Goal: Information Seeking & Learning: Learn about a topic

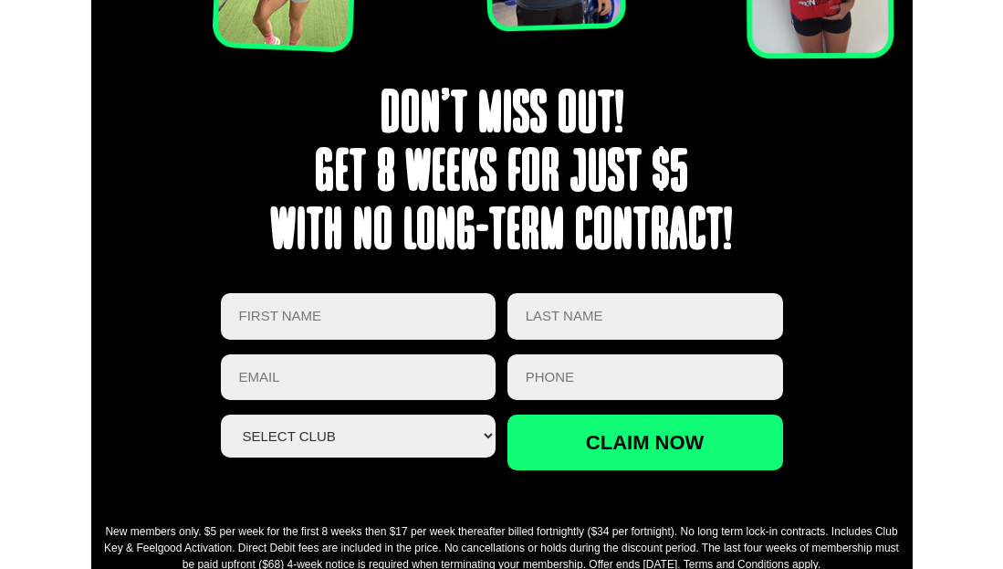
scroll to position [3012, 0]
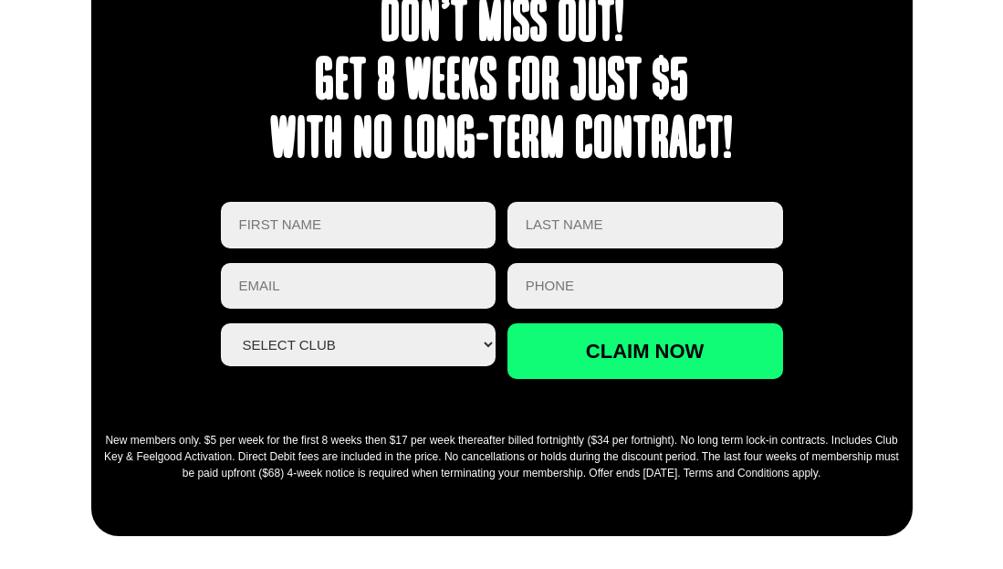
drag, startPoint x: 682, startPoint y: 440, endPoint x: 843, endPoint y: 476, distance: 165.4
click at [843, 476] on div "New members only. $5 per week for the first 8 weeks then $17 per week thereafte…" at bounding box center [501, 456] width 803 height 49
drag, startPoint x: 843, startPoint y: 476, endPoint x: 853, endPoint y: 476, distance: 10.1
click at [853, 476] on div "New members only. $5 per week for the first 8 weeks then $17 per week thereafte…" at bounding box center [501, 456] width 803 height 49
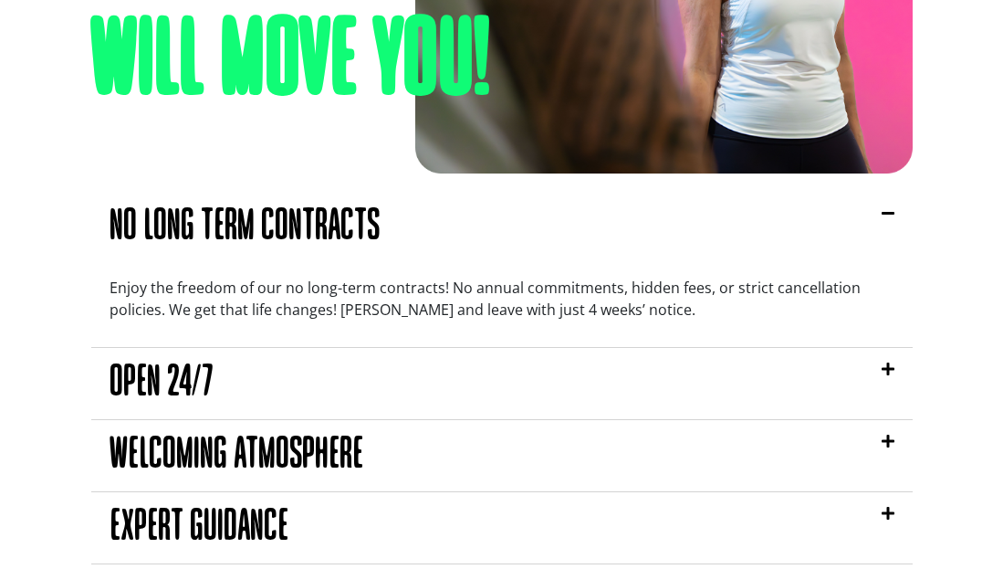
scroll to position [1661, 0]
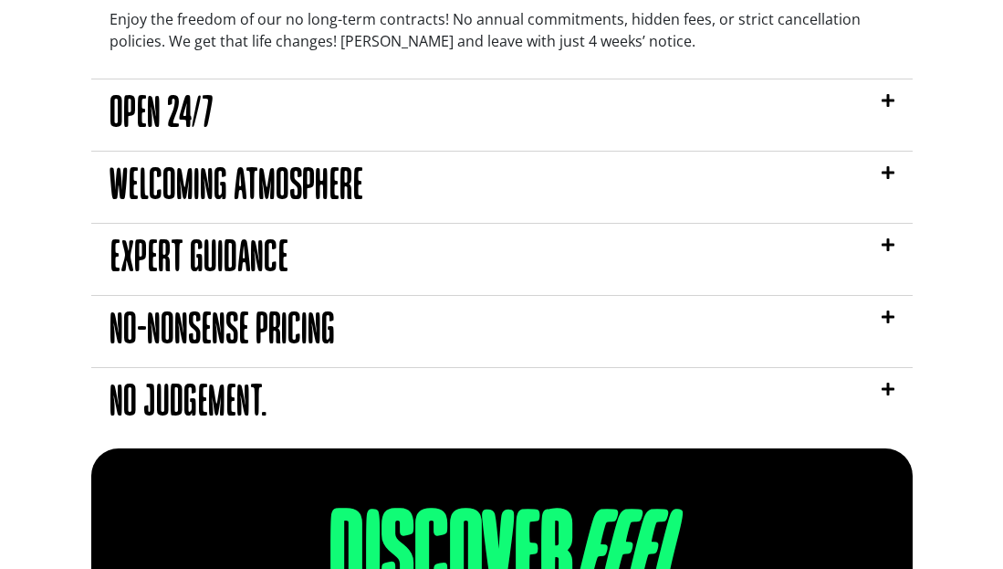
click at [843, 376] on div "No judgement." at bounding box center [502, 403] width 822 height 71
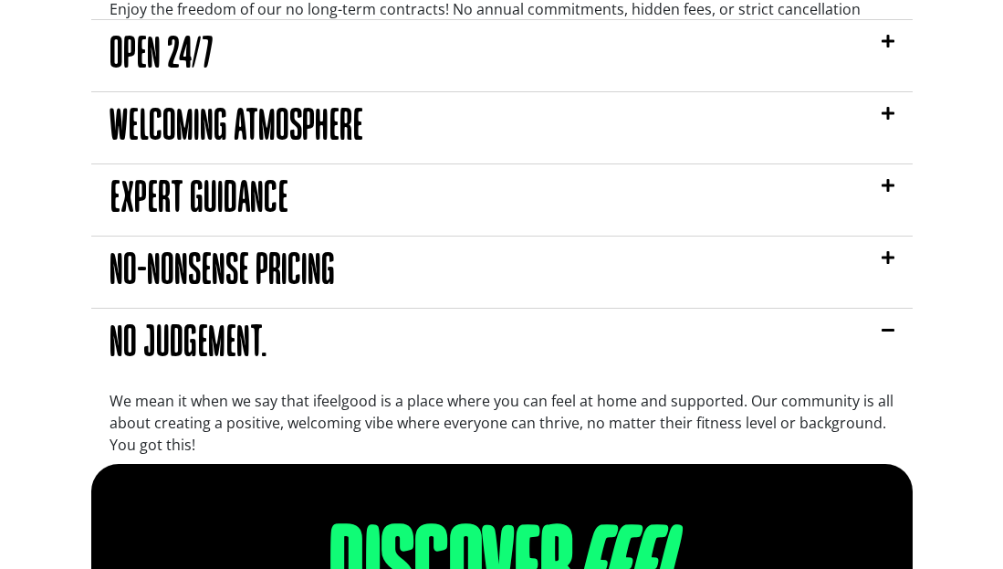
scroll to position [1659, 0]
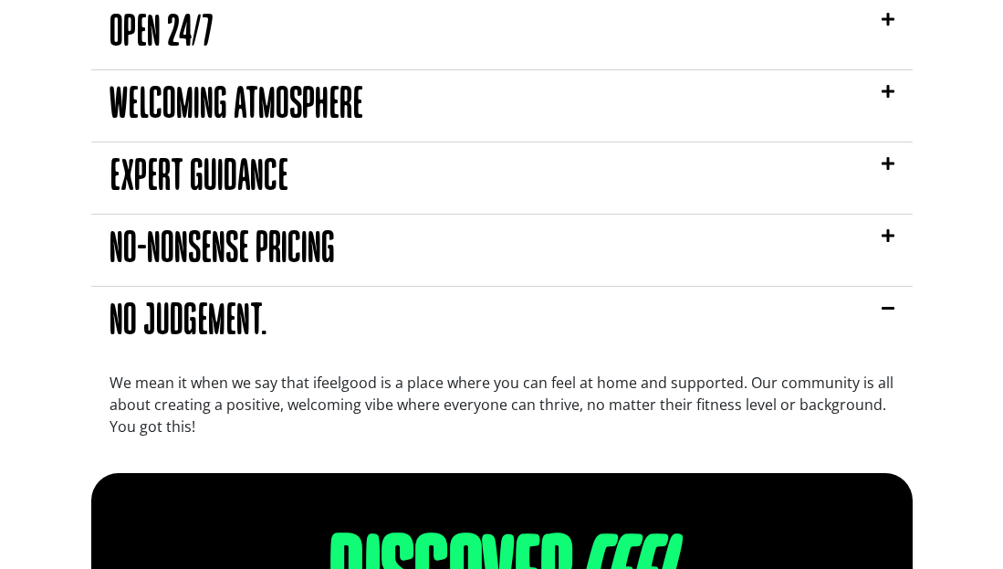
click at [866, 319] on div "No judgement." at bounding box center [502, 322] width 822 height 71
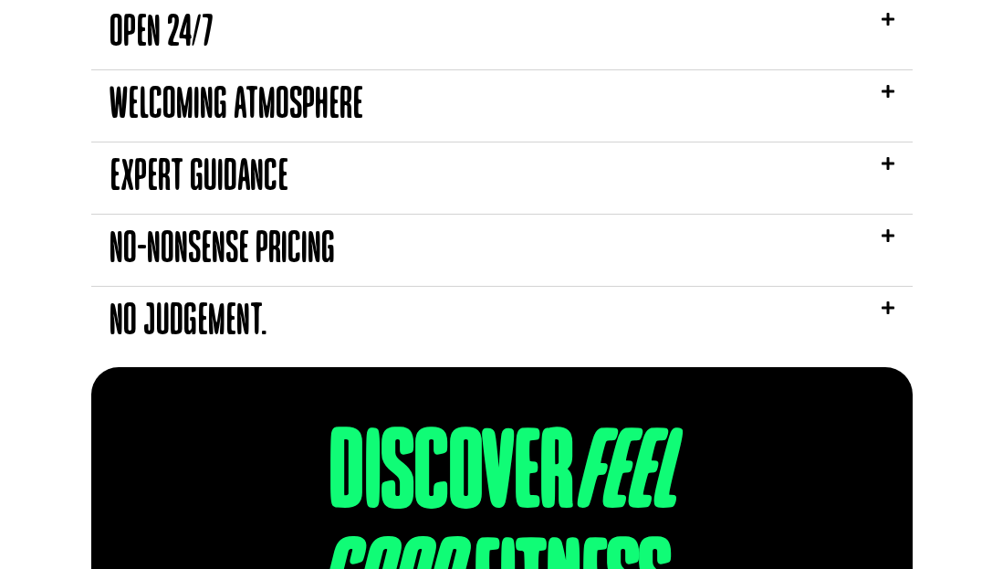
click at [794, 257] on div "No-nonsense pricing" at bounding box center [502, 250] width 822 height 71
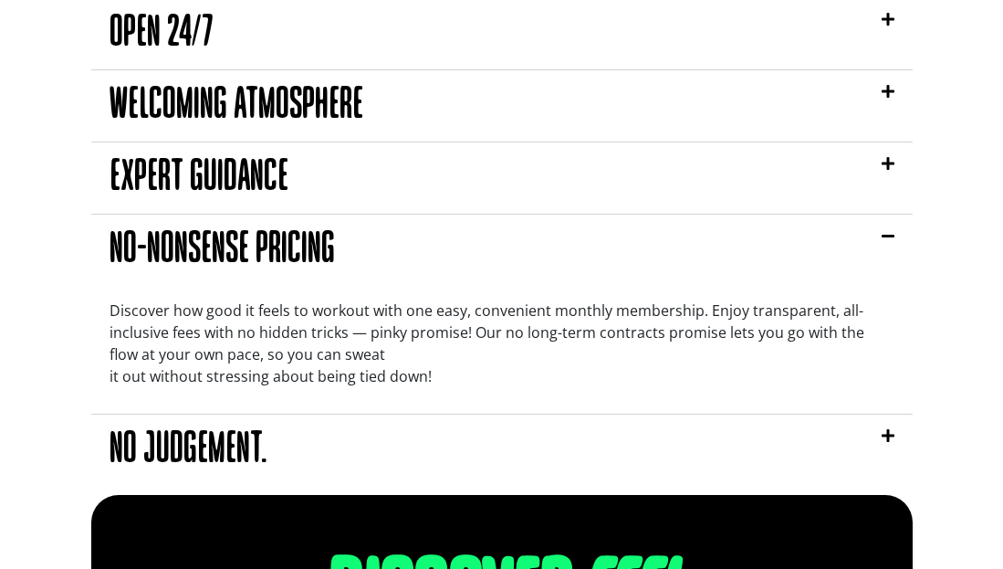
click at [794, 257] on div "No-nonsense pricing" at bounding box center [502, 250] width 822 height 71
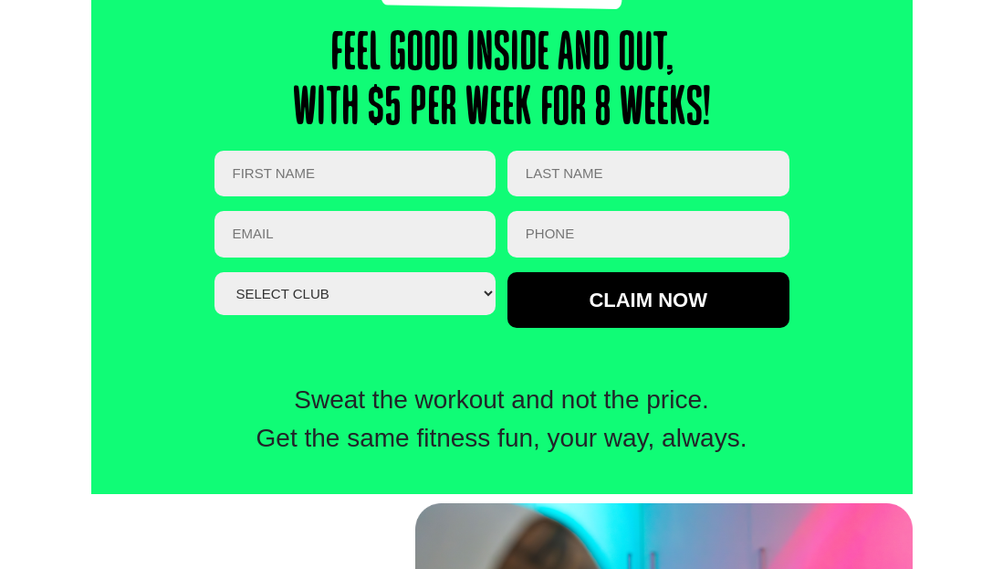
scroll to position [548, 0]
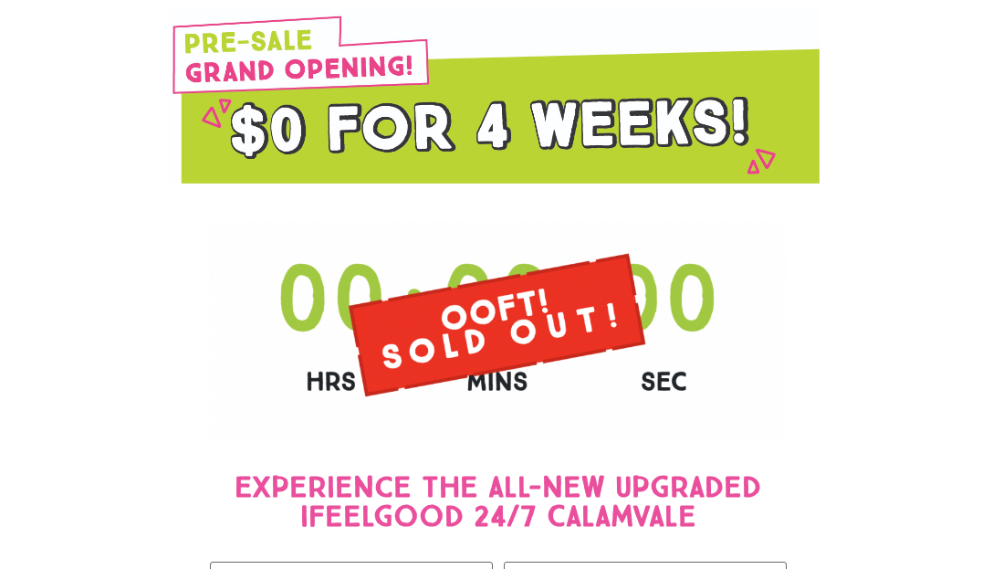
select select "Calamvale"
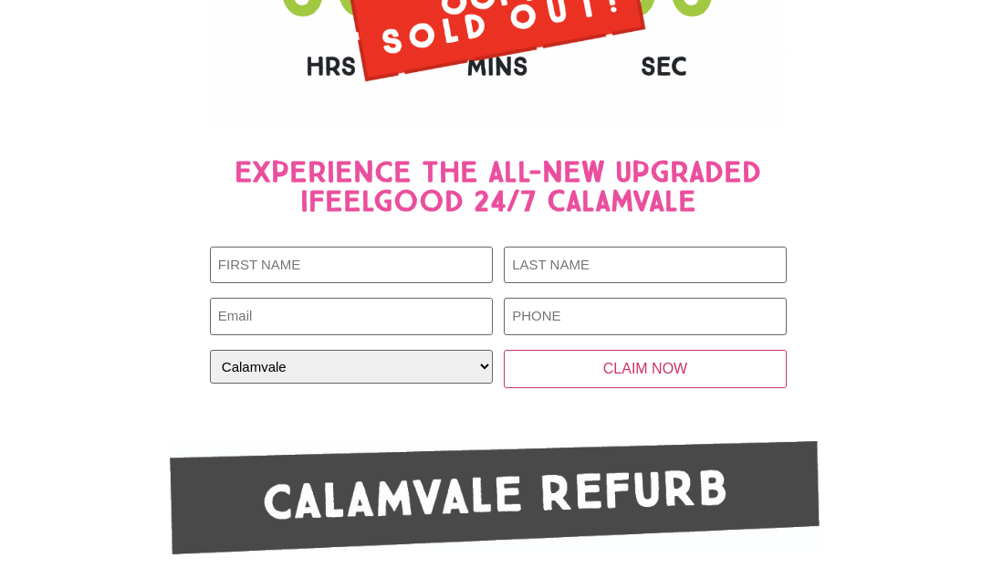
scroll to position [548, 0]
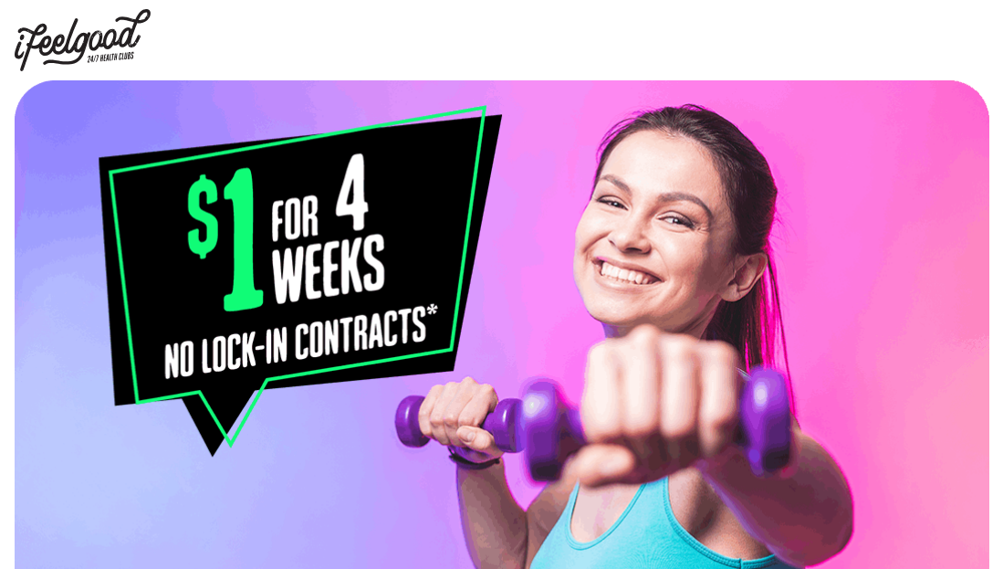
select select "Calamvale"
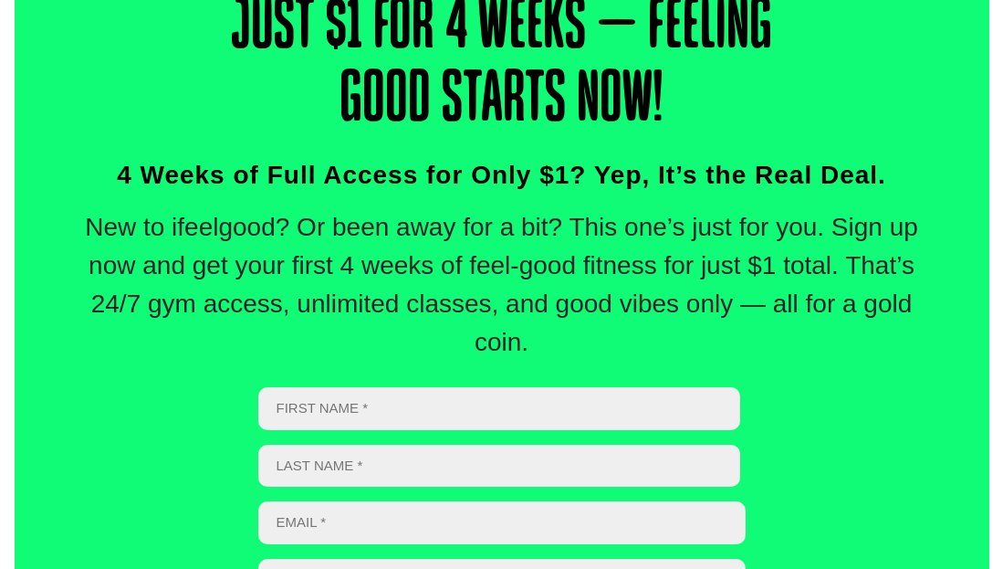
scroll to position [639, 0]
